Goal: Task Accomplishment & Management: Complete application form

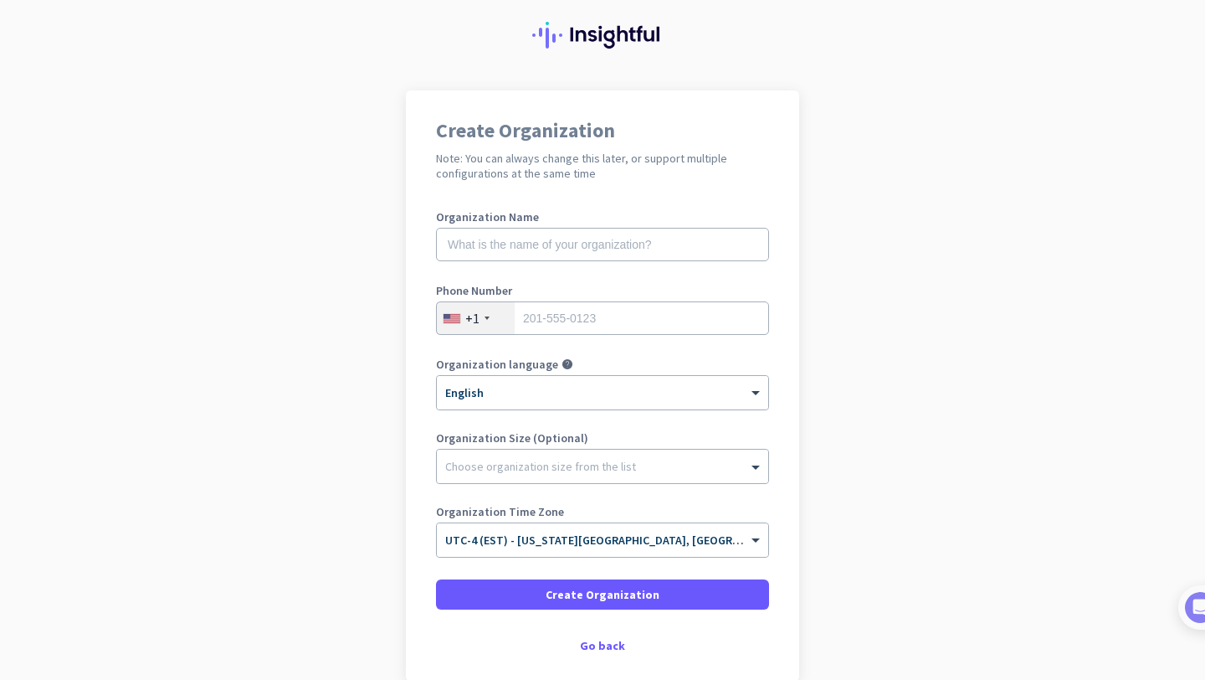
scroll to position [41, 0]
